Goal: Find specific page/section

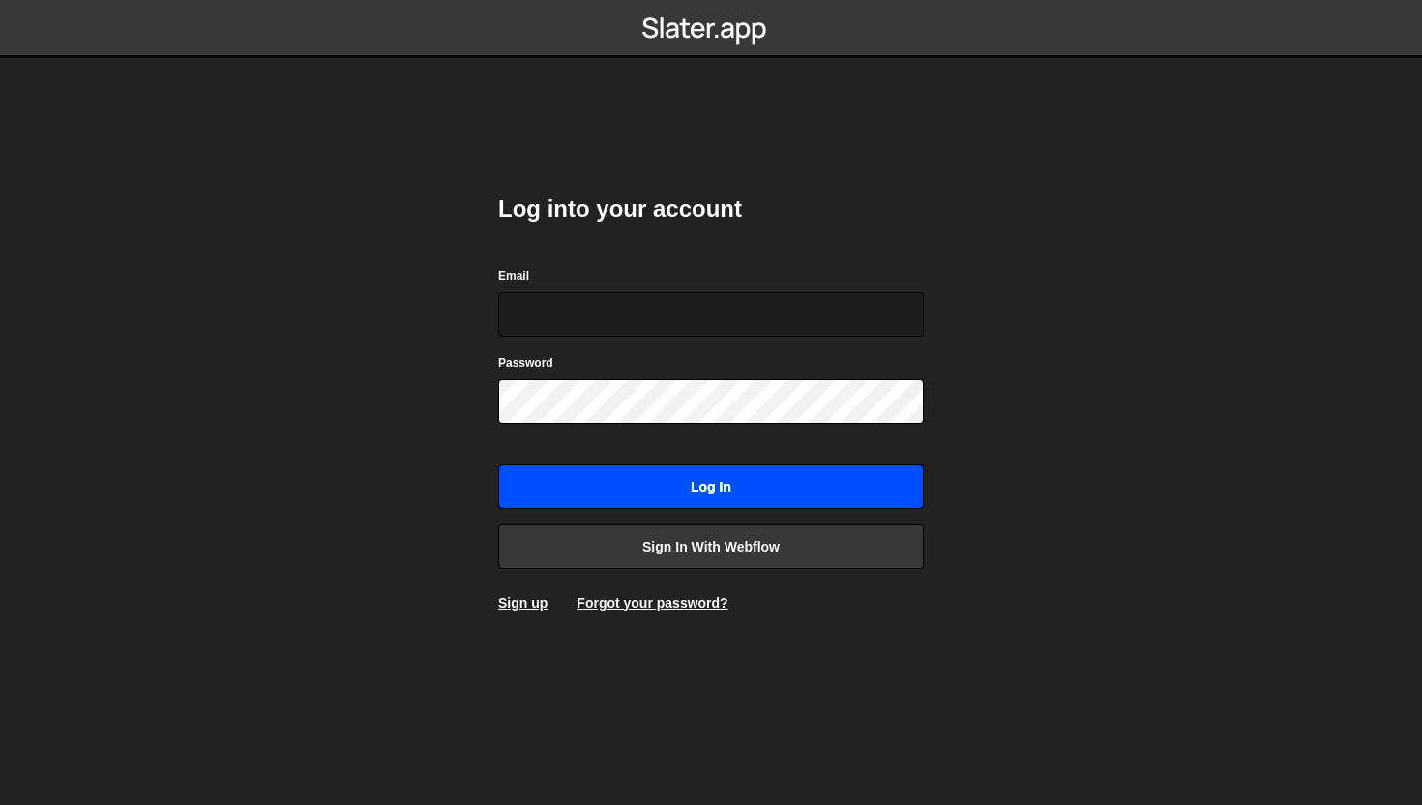
type input "connect@dotfun.co"
click at [588, 480] on input "Log in" at bounding box center [711, 486] width 426 height 44
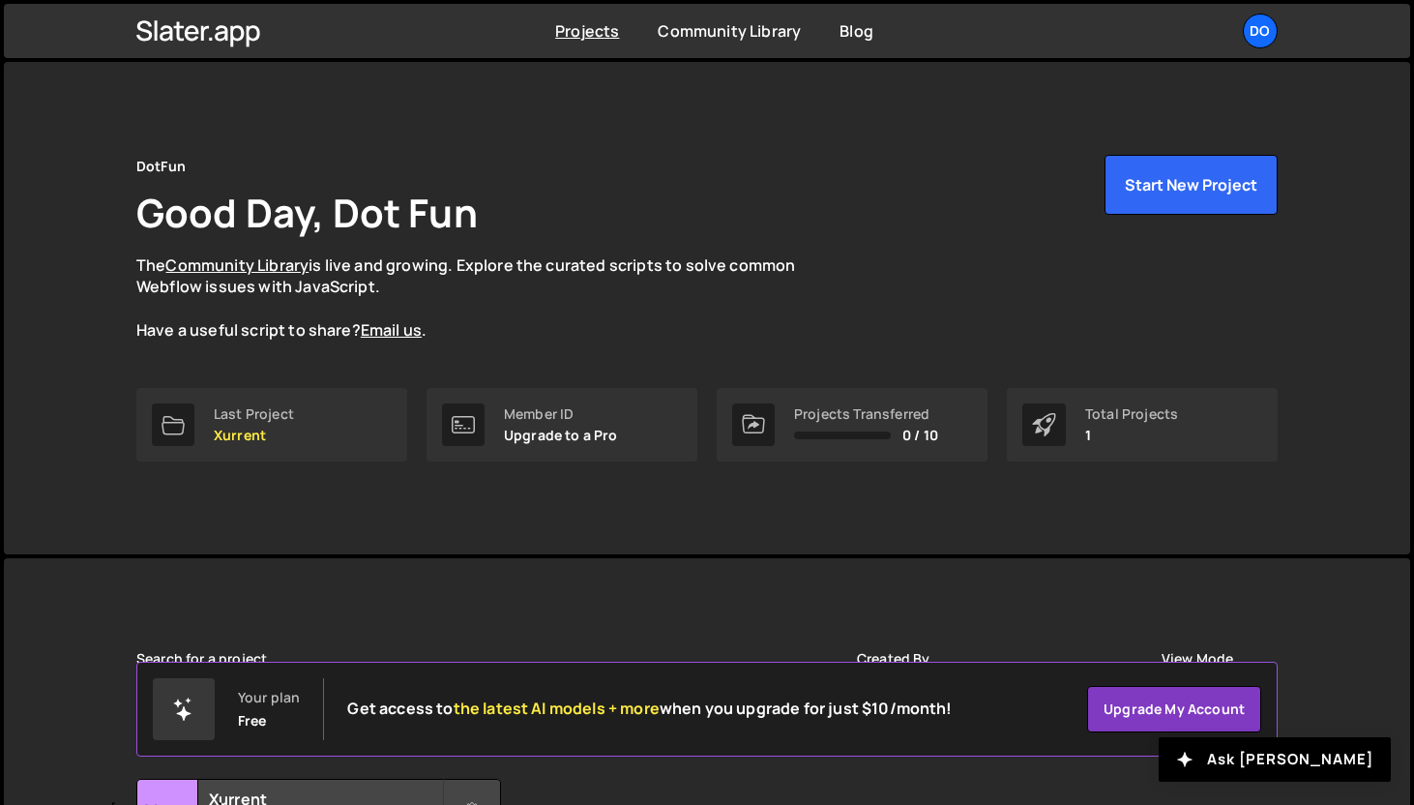
scroll to position [170, 0]
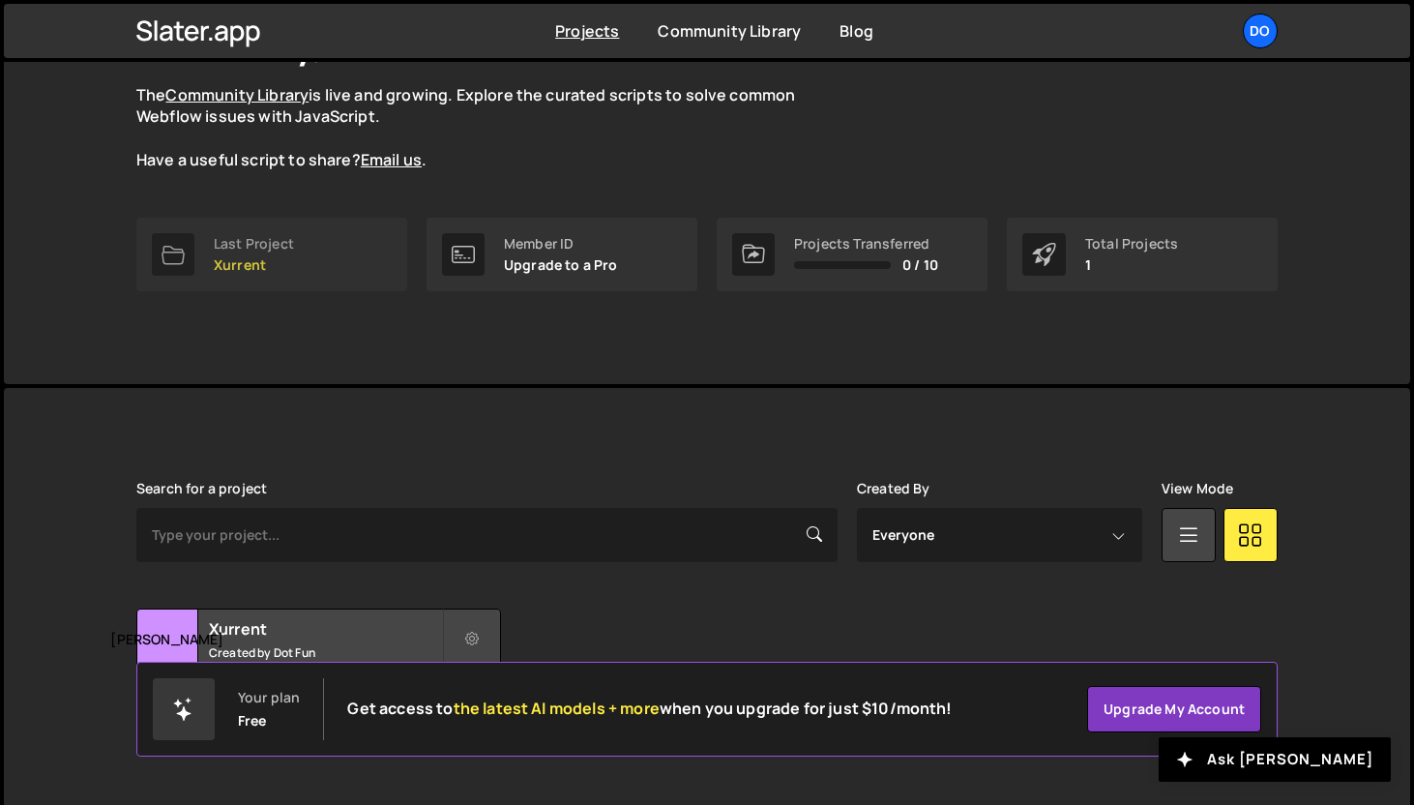
click at [328, 267] on link "Last Project Xurrent" at bounding box center [271, 255] width 271 height 74
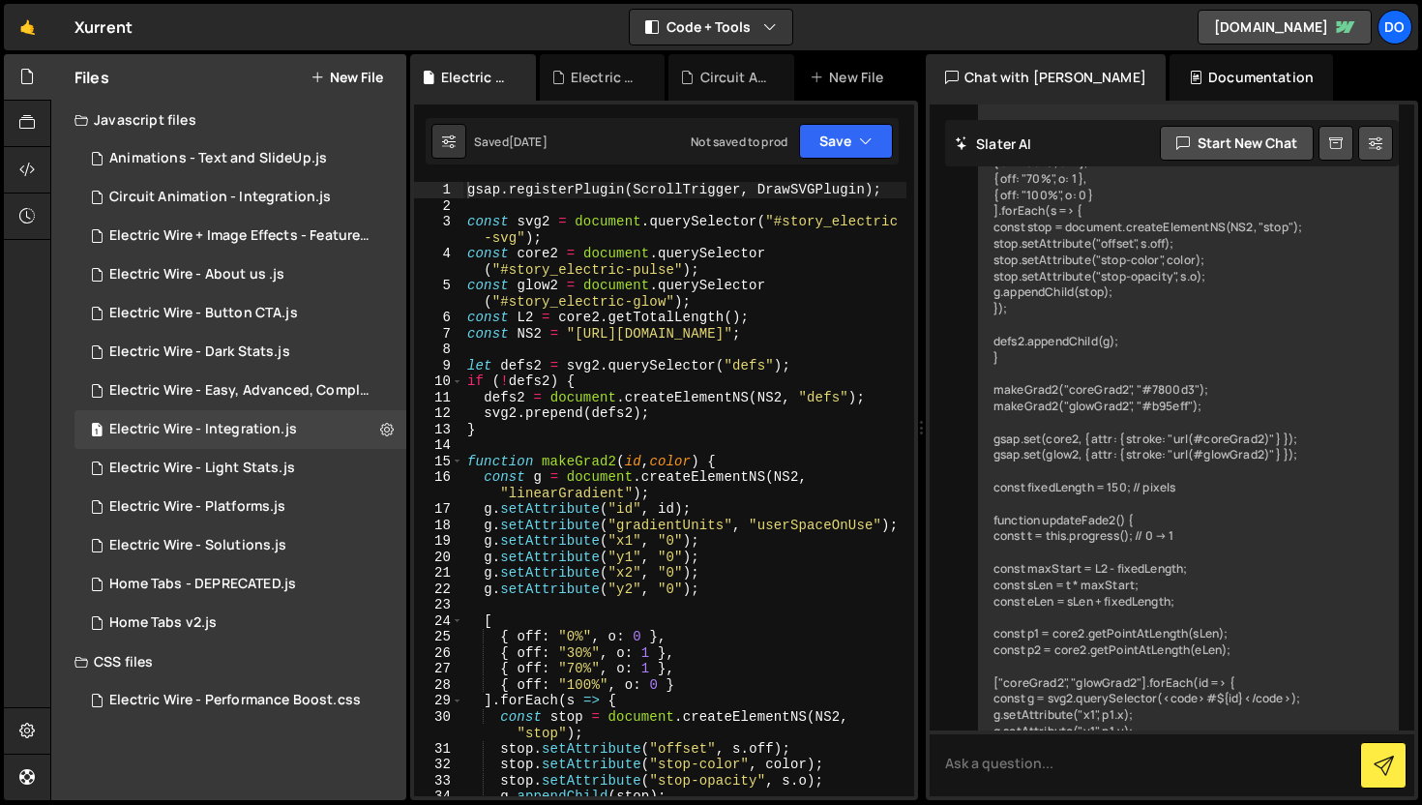
scroll to position [12607, 0]
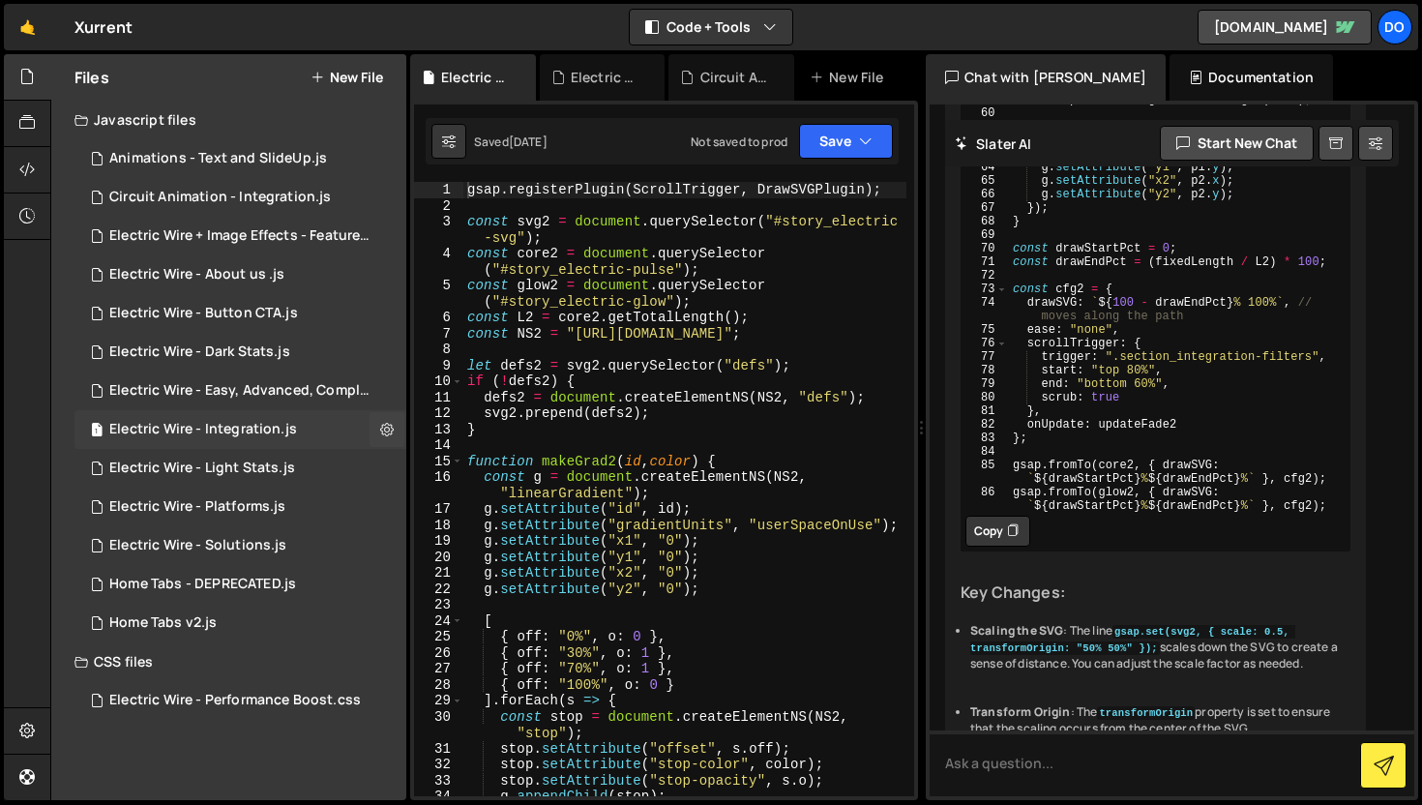
click at [232, 435] on div "Electric Wire - Integration.js" at bounding box center [203, 429] width 188 height 17
click at [484, 82] on div "Electric Wire - Integration.js" at bounding box center [477, 77] width 72 height 19
click at [522, 76] on icon at bounding box center [522, 77] width 14 height 19
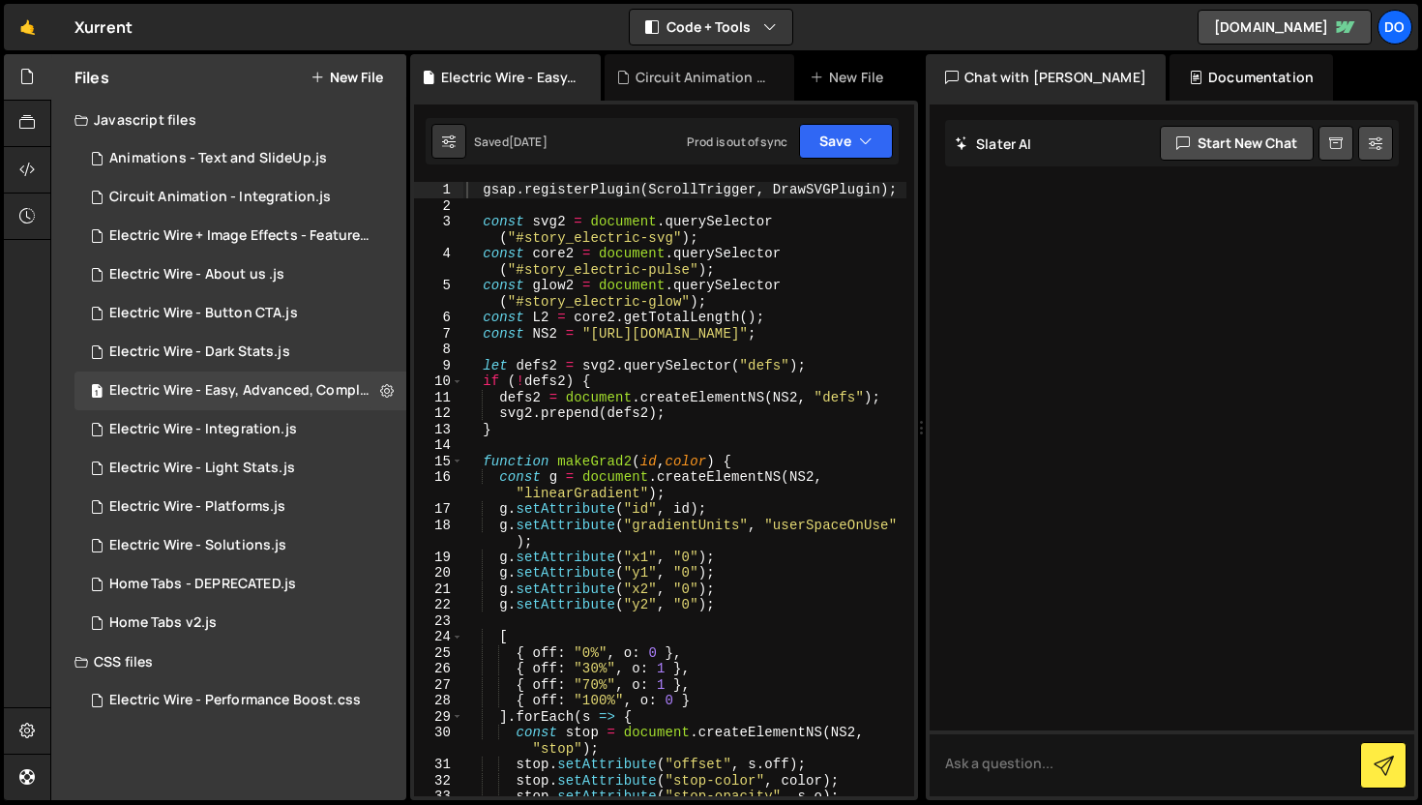
scroll to position [0, 0]
click at [583, 75] on icon at bounding box center [585, 77] width 14 height 19
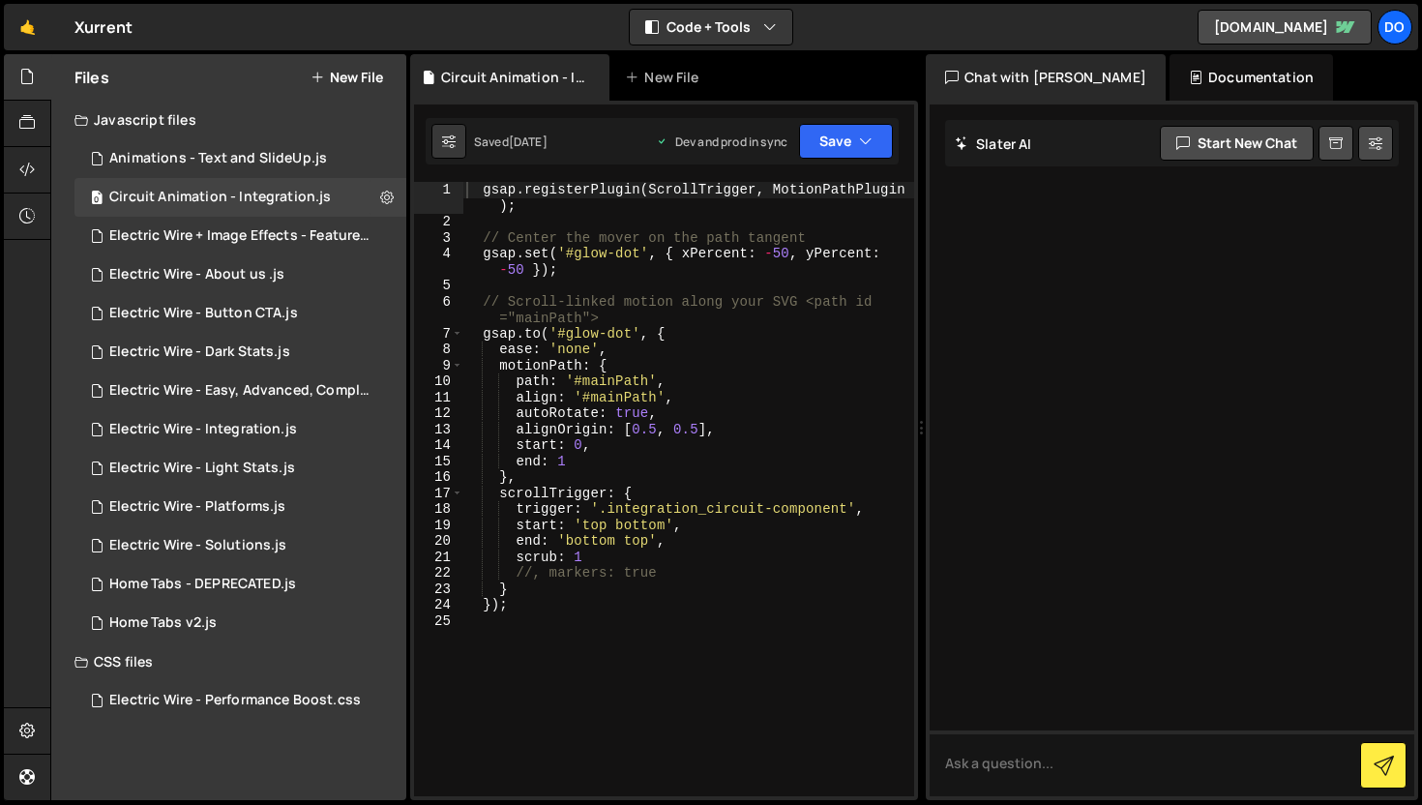
click at [583, 75] on div "Circuit Animation - Integration.js" at bounding box center [513, 77] width 145 height 19
click at [589, 77] on icon at bounding box center [595, 77] width 14 height 19
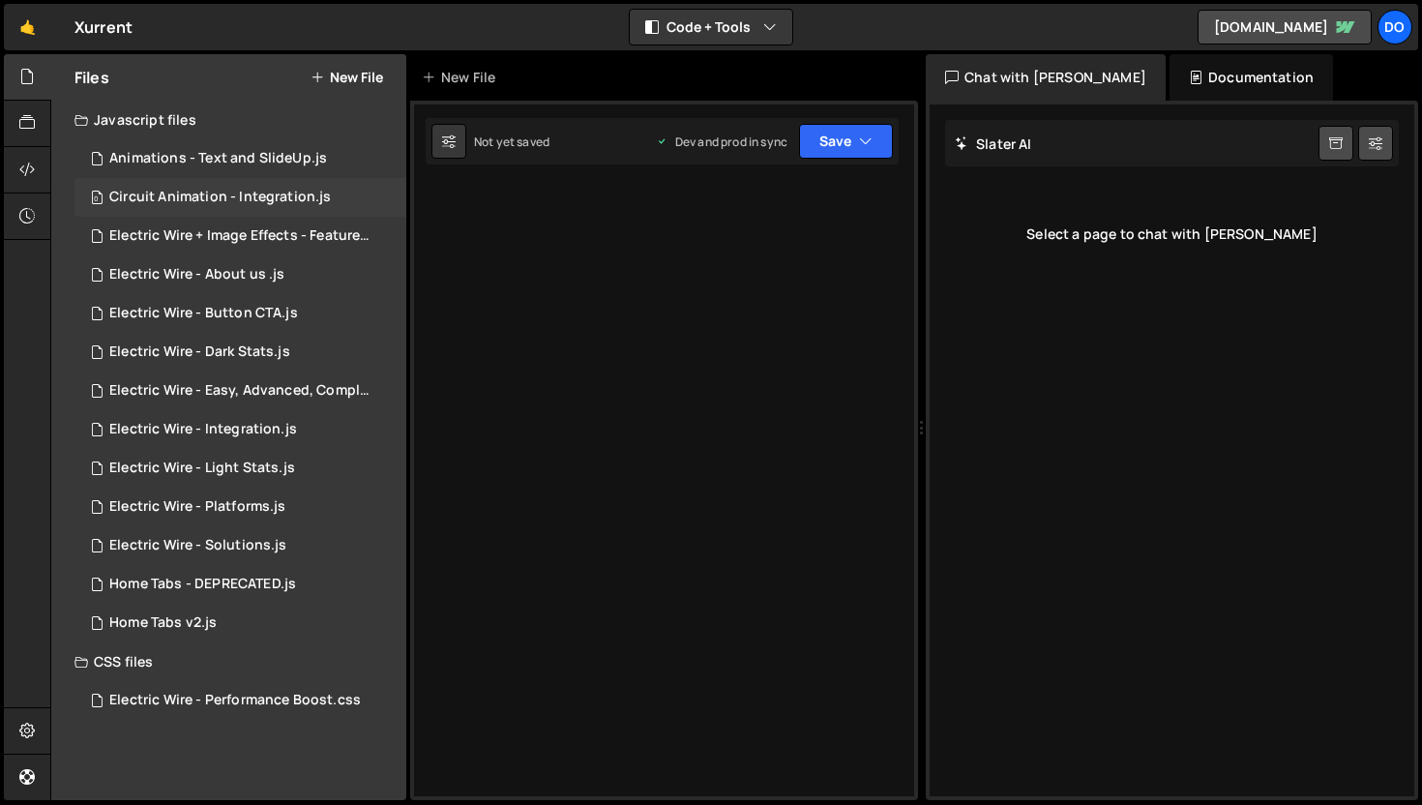
click at [247, 201] on div "Circuit Animation - Integration.js" at bounding box center [220, 197] width 222 height 17
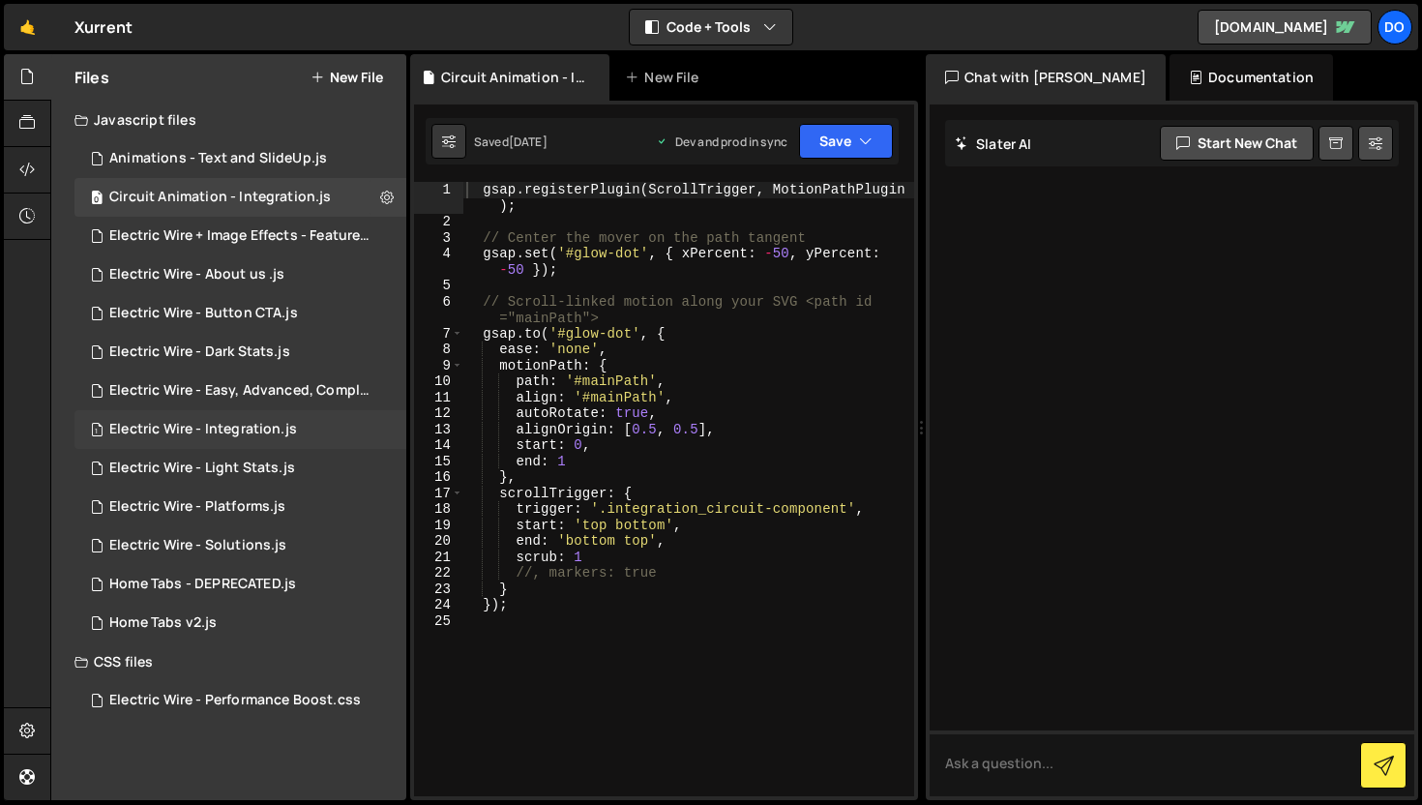
click at [247, 435] on div "Electric Wire - Integration.js" at bounding box center [203, 429] width 188 height 17
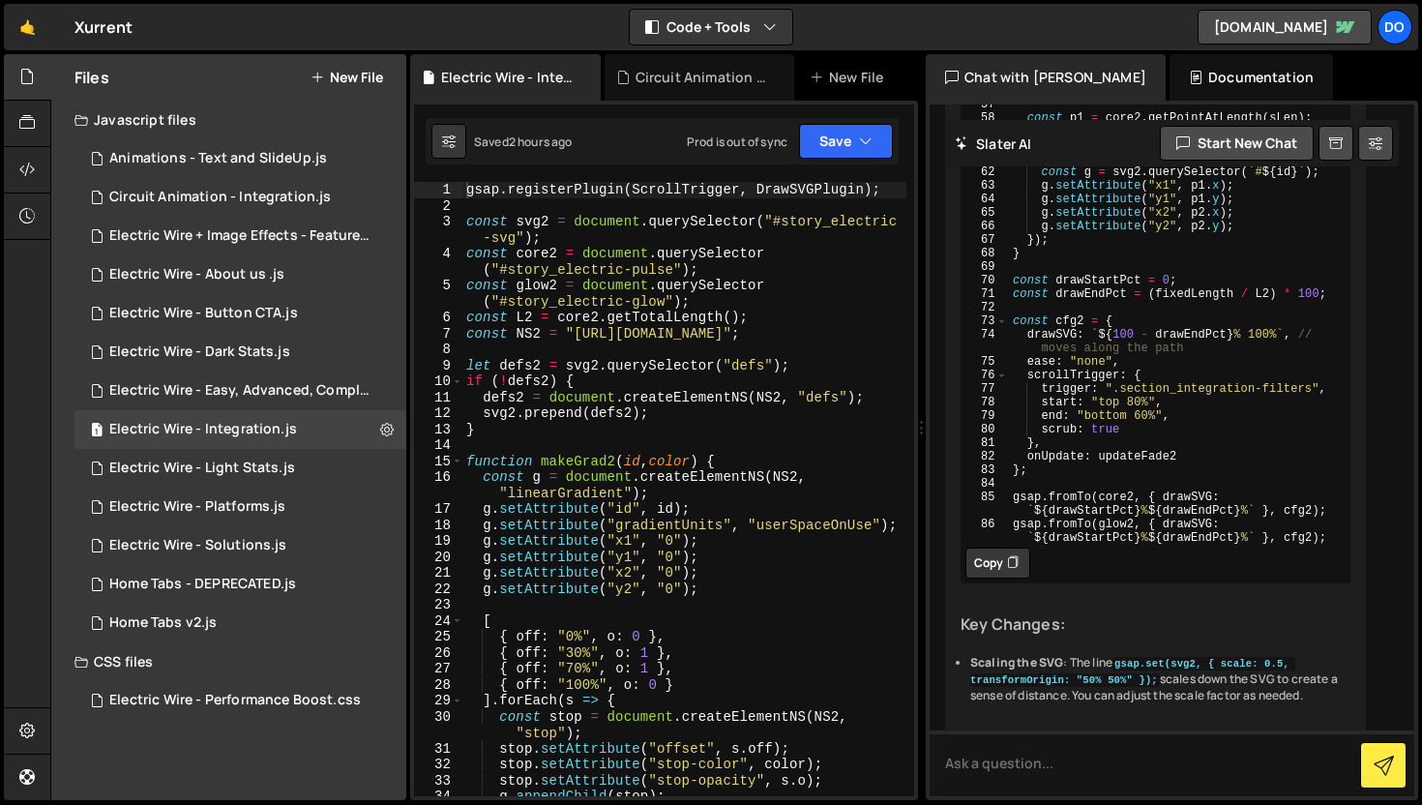
scroll to position [12607, 0]
